Goal: Check status: Check status

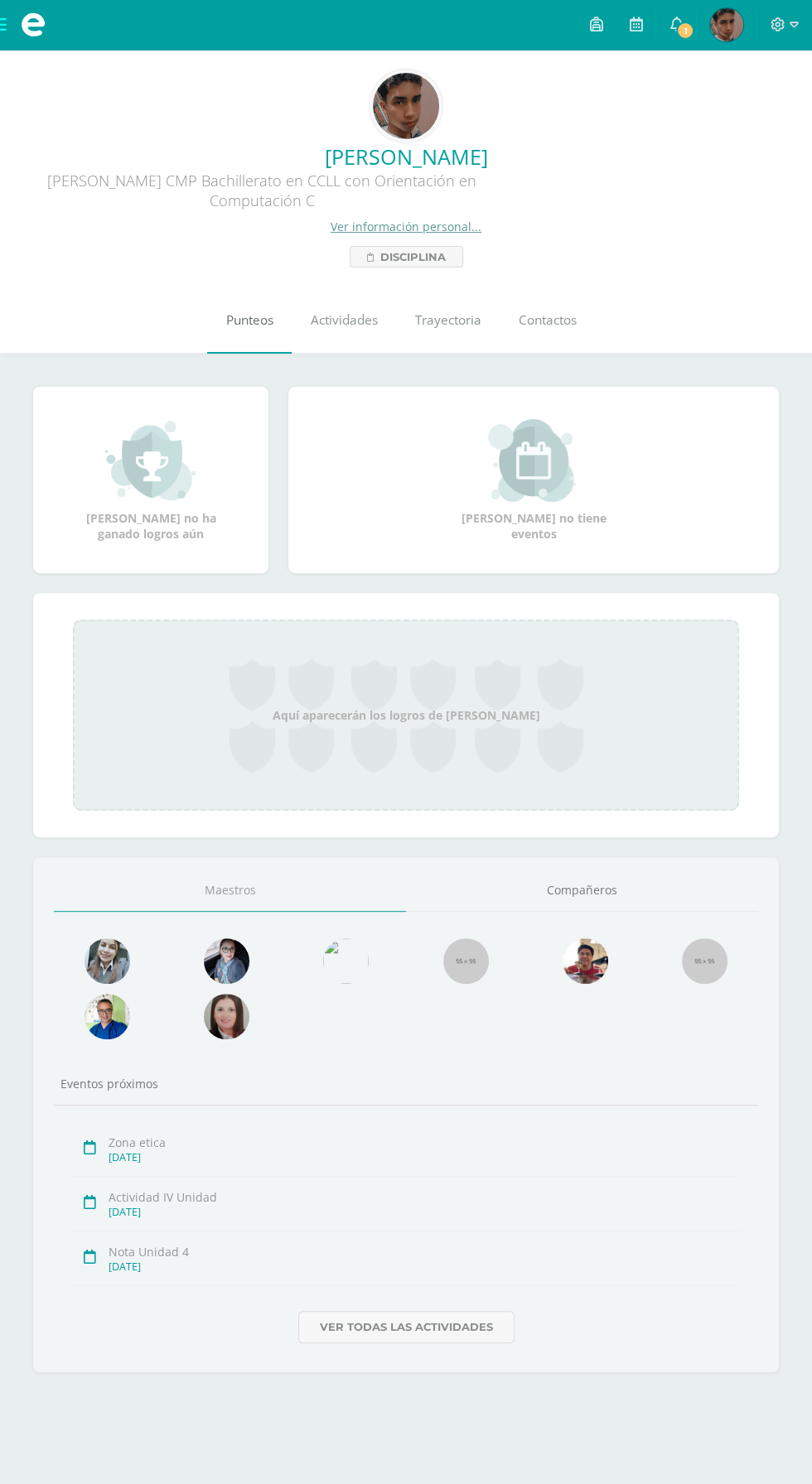
click at [243, 319] on span "Punteos" at bounding box center [250, 320] width 48 height 18
